Goal: Find specific page/section

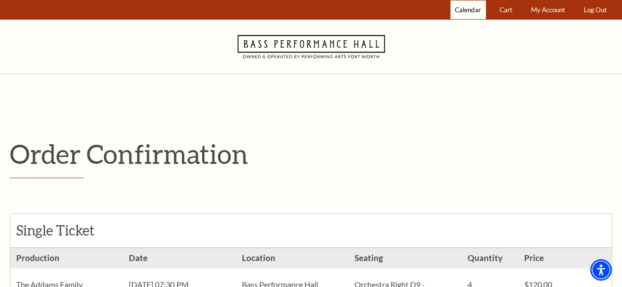
click at [467, 12] on span "Calendar" at bounding box center [468, 10] width 26 height 8
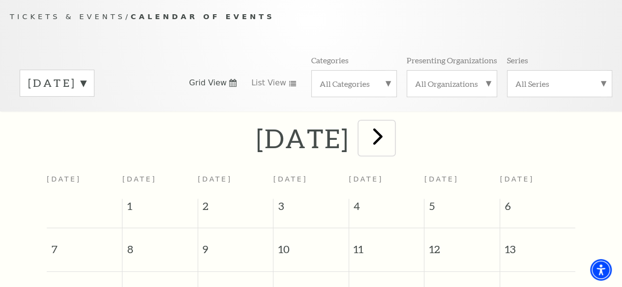
click at [392, 145] on span "next" at bounding box center [378, 136] width 28 height 28
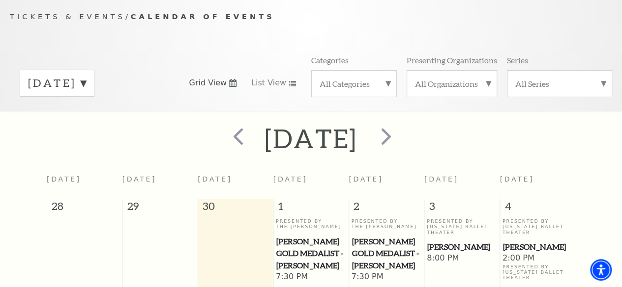
drag, startPoint x: 621, startPoint y: 76, endPoint x: 628, endPoint y: 97, distance: 21.8
click at [622, 97] on html "Skip to main content Enable accessibility for low vision Open the accessibility…" at bounding box center [311, 57] width 622 height 287
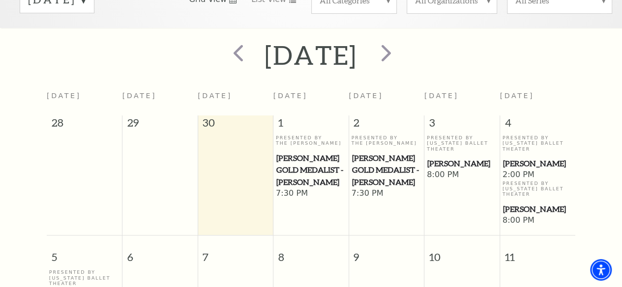
scroll to position [160, 0]
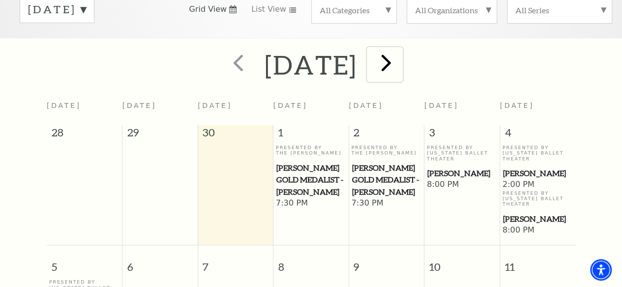
click at [400, 61] on span "next" at bounding box center [386, 63] width 28 height 28
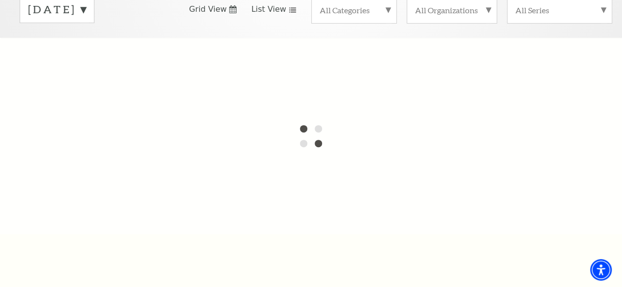
click at [290, 12] on icon at bounding box center [292, 9] width 8 height 5
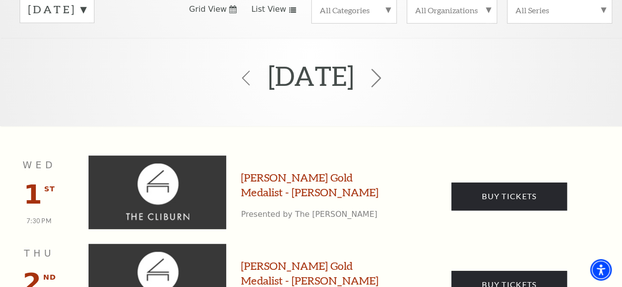
click at [385, 81] on icon at bounding box center [376, 78] width 19 height 19
click at [86, 14] on label "[DATE]" at bounding box center [57, 9] width 58 height 15
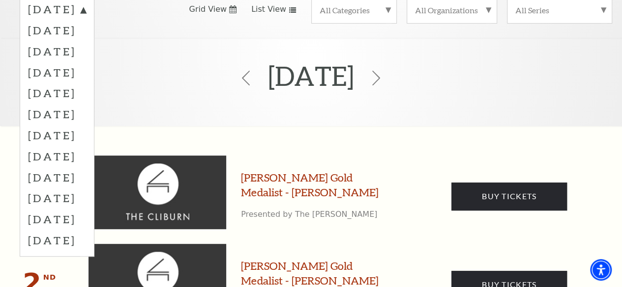
click at [86, 14] on label "[DATE]" at bounding box center [57, 11] width 58 height 18
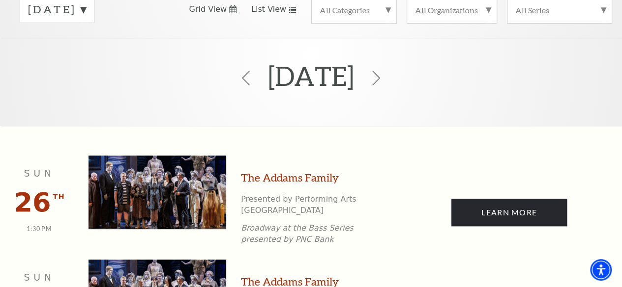
click at [86, 12] on label "[DATE]" at bounding box center [57, 9] width 58 height 15
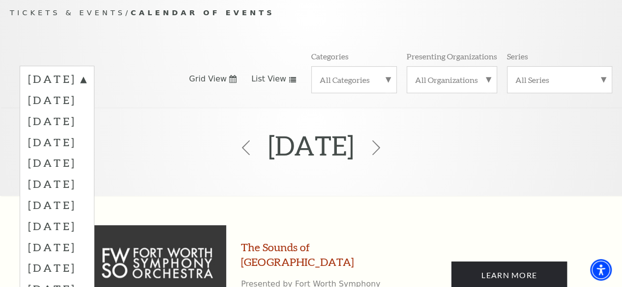
scroll to position [86, 0]
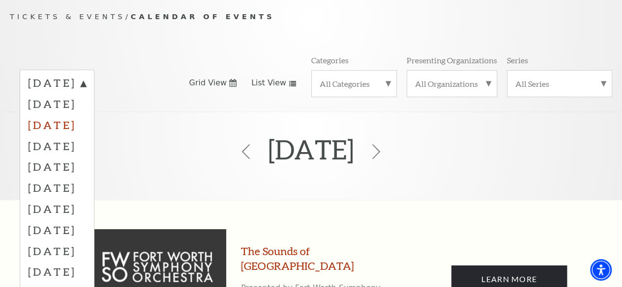
click at [86, 130] on label "[DATE]" at bounding box center [57, 124] width 58 height 21
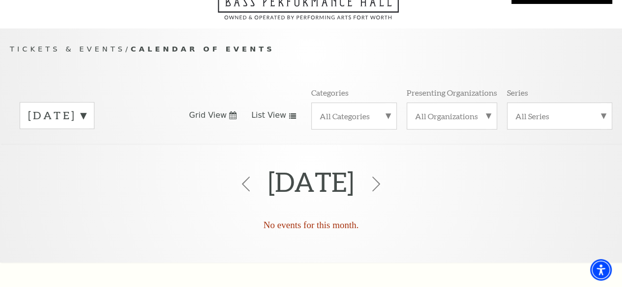
scroll to position [28, 0]
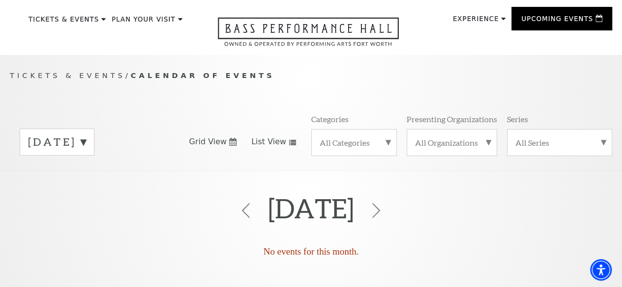
click at [215, 142] on span "Grid View" at bounding box center [208, 142] width 38 height 11
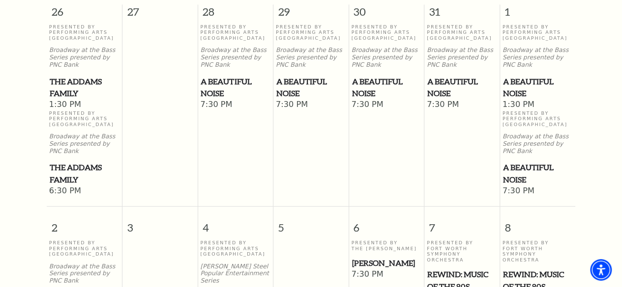
scroll to position [0, 0]
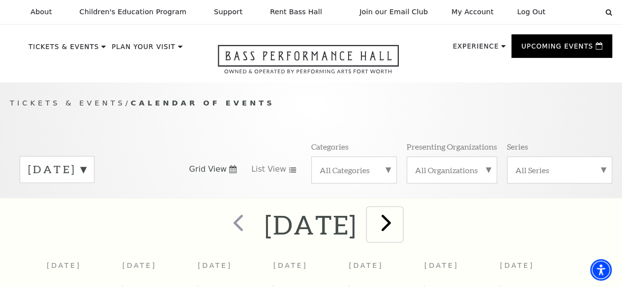
click at [400, 229] on span "next" at bounding box center [386, 223] width 28 height 28
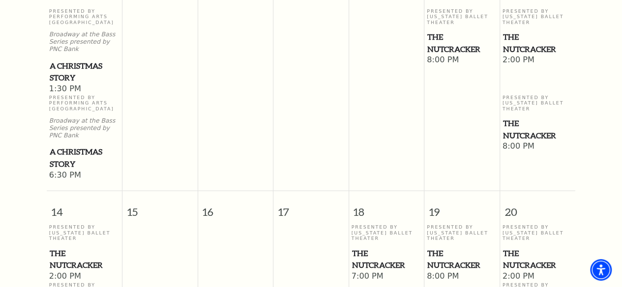
scroll to position [131, 0]
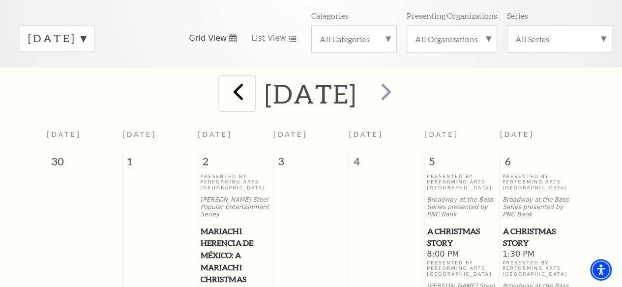
click at [224, 96] on span "prev" at bounding box center [238, 92] width 28 height 28
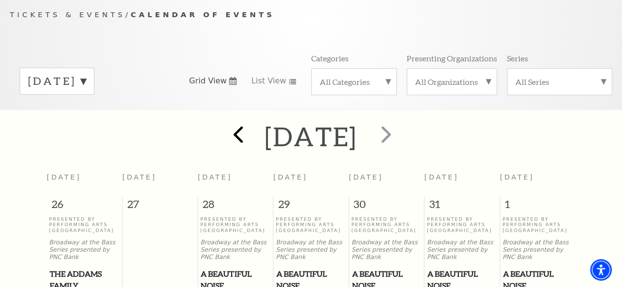
scroll to position [86, 0]
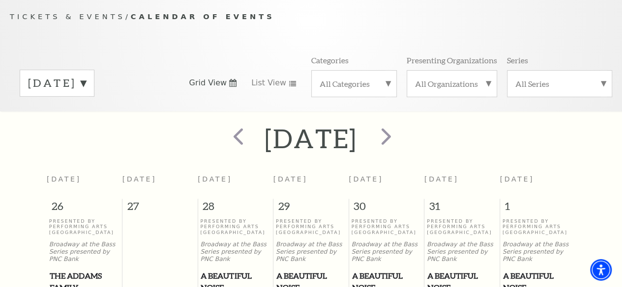
click at [308, 280] on span "A Beautiful Noise" at bounding box center [310, 282] width 69 height 24
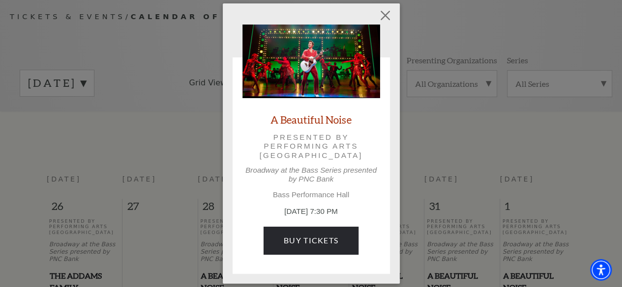
click at [302, 62] on img at bounding box center [311, 62] width 138 height 74
click at [391, 11] on button "Close" at bounding box center [384, 15] width 19 height 19
